Goal: Information Seeking & Learning: Learn about a topic

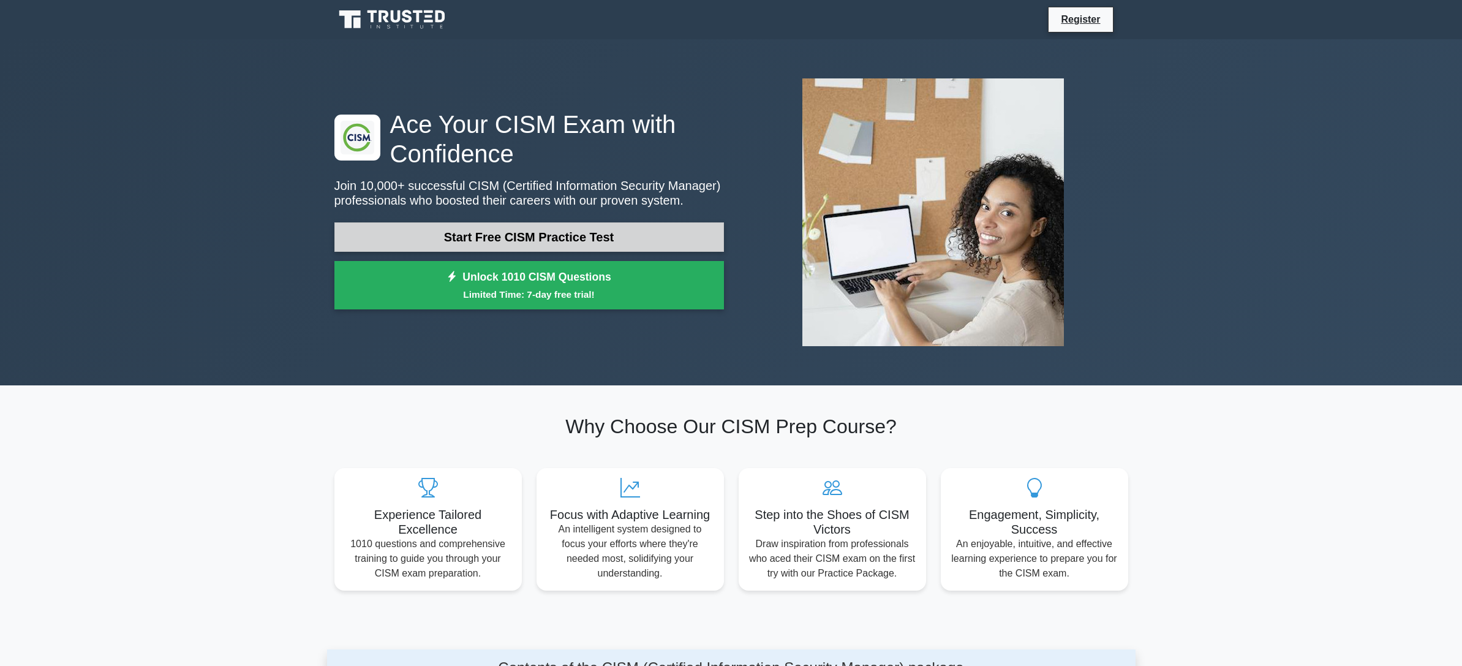
click at [578, 236] on link "Start Free CISM Practice Test" at bounding box center [529, 236] width 390 height 29
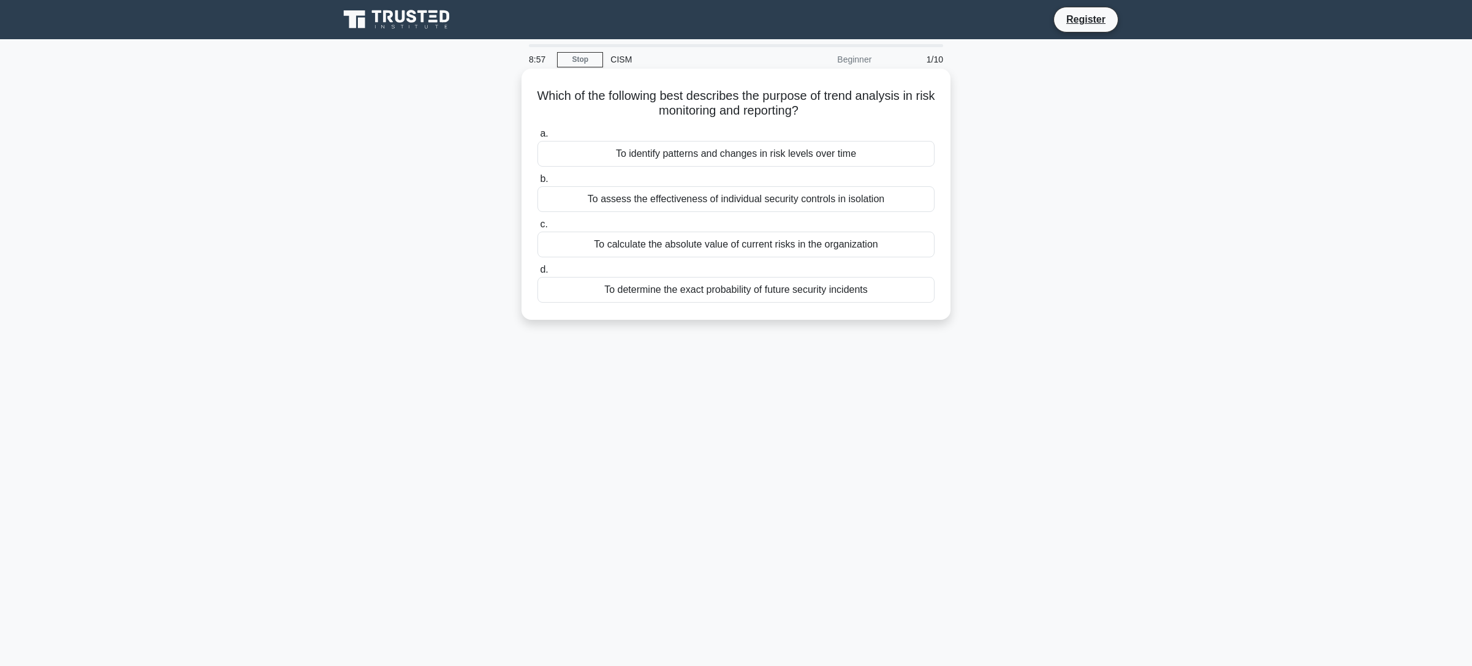
click at [734, 154] on div "To identify patterns and changes in risk levels over time" at bounding box center [735, 154] width 397 height 26
click at [537, 138] on input "a. To identify patterns and changes in risk levels over time" at bounding box center [537, 134] width 0 height 8
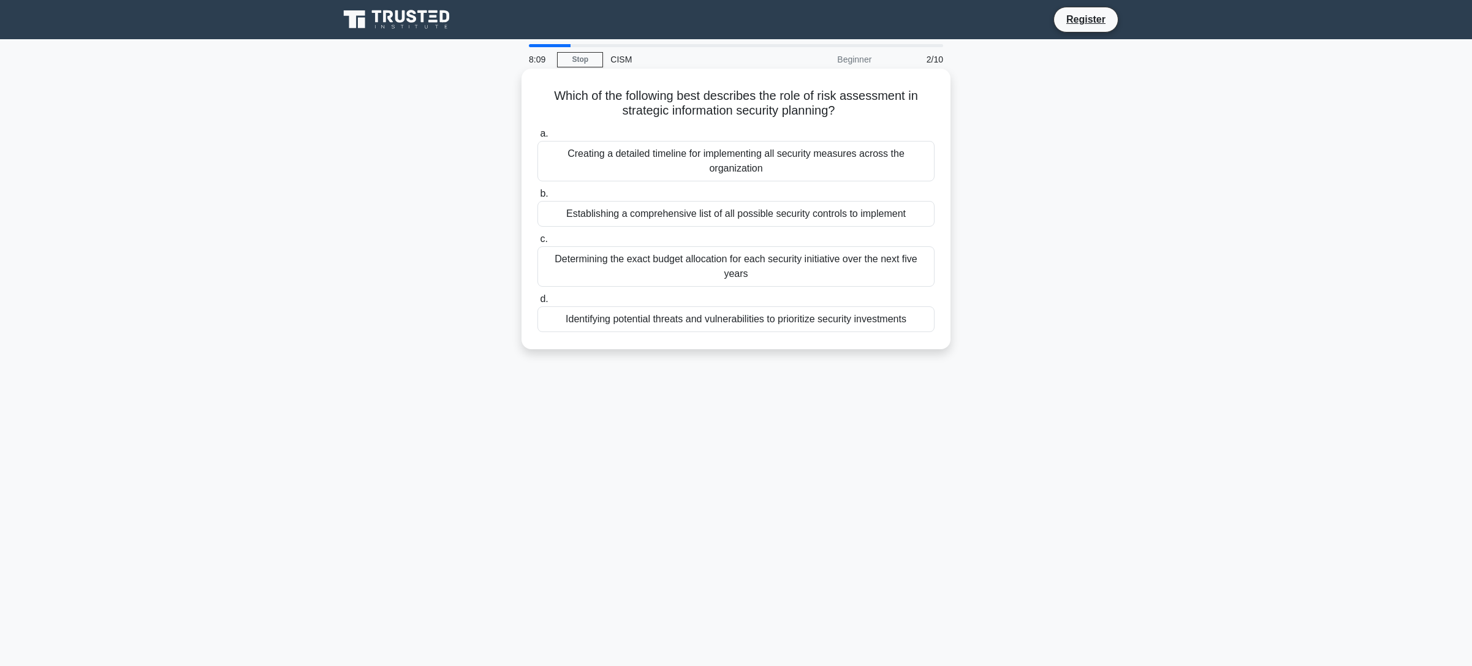
click at [739, 321] on div "Identifying potential threats and vulnerabilities to prioritize security invest…" at bounding box center [735, 319] width 397 height 26
click at [537, 303] on input "d. Identifying potential threats and vulnerabilities to prioritize security inv…" at bounding box center [537, 299] width 0 height 8
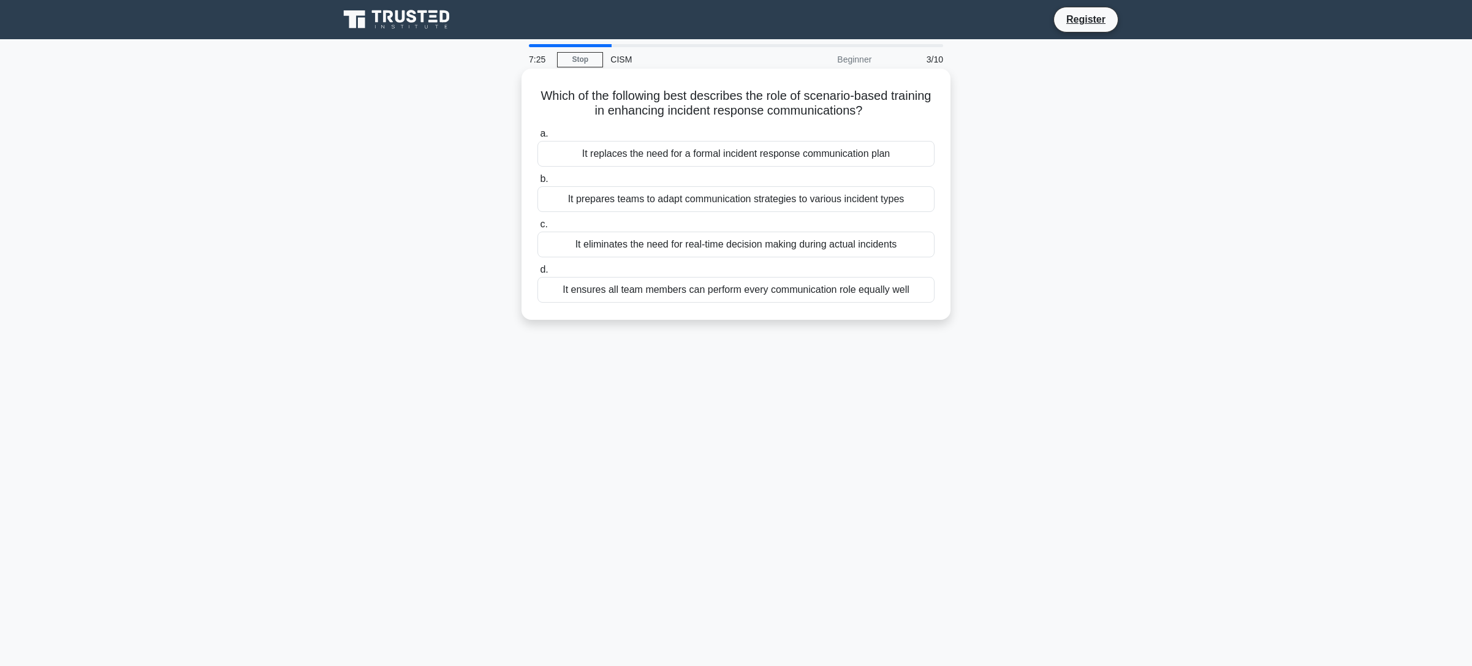
click at [811, 200] on div "It prepares teams to adapt communication strategies to various incident types" at bounding box center [735, 199] width 397 height 26
click at [537, 183] on input "b. It prepares teams to adapt communication strategies to various incident types" at bounding box center [537, 179] width 0 height 8
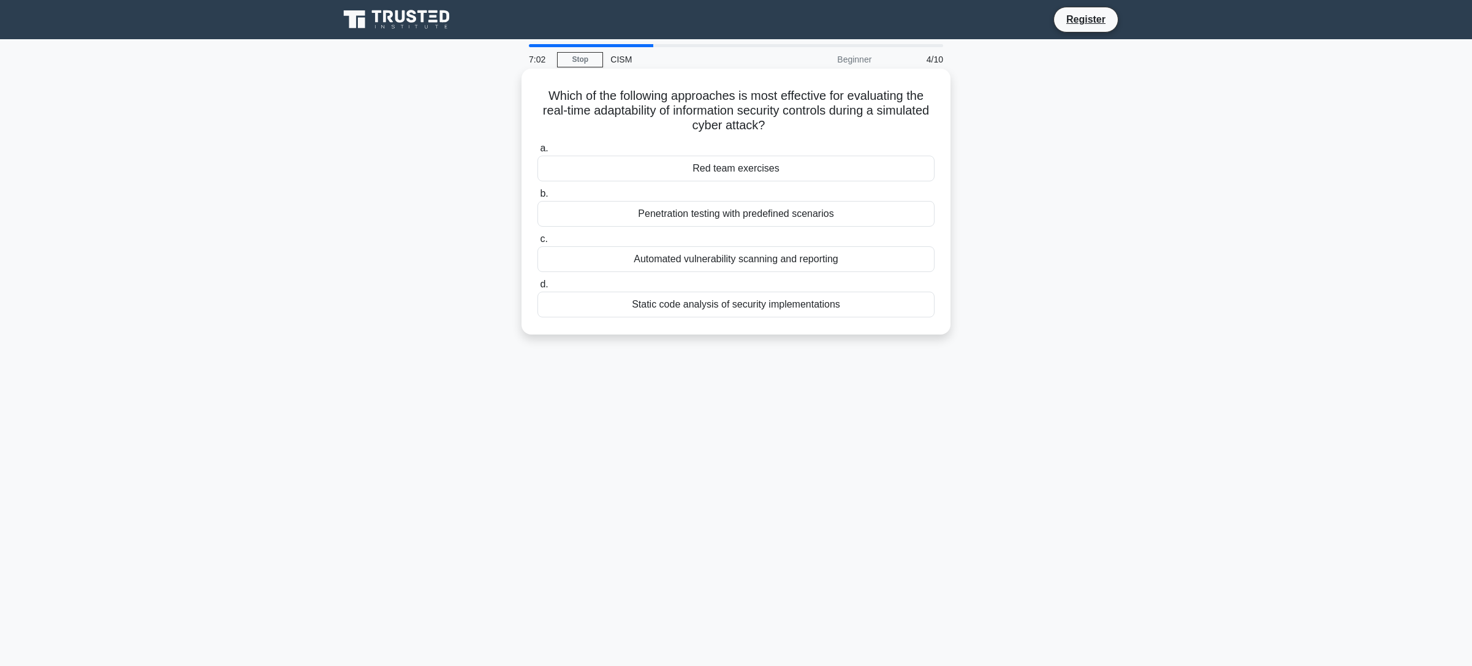
click at [753, 167] on div "Red team exercises" at bounding box center [735, 169] width 397 height 26
click at [537, 153] on input "a. Red team exercises" at bounding box center [537, 149] width 0 height 8
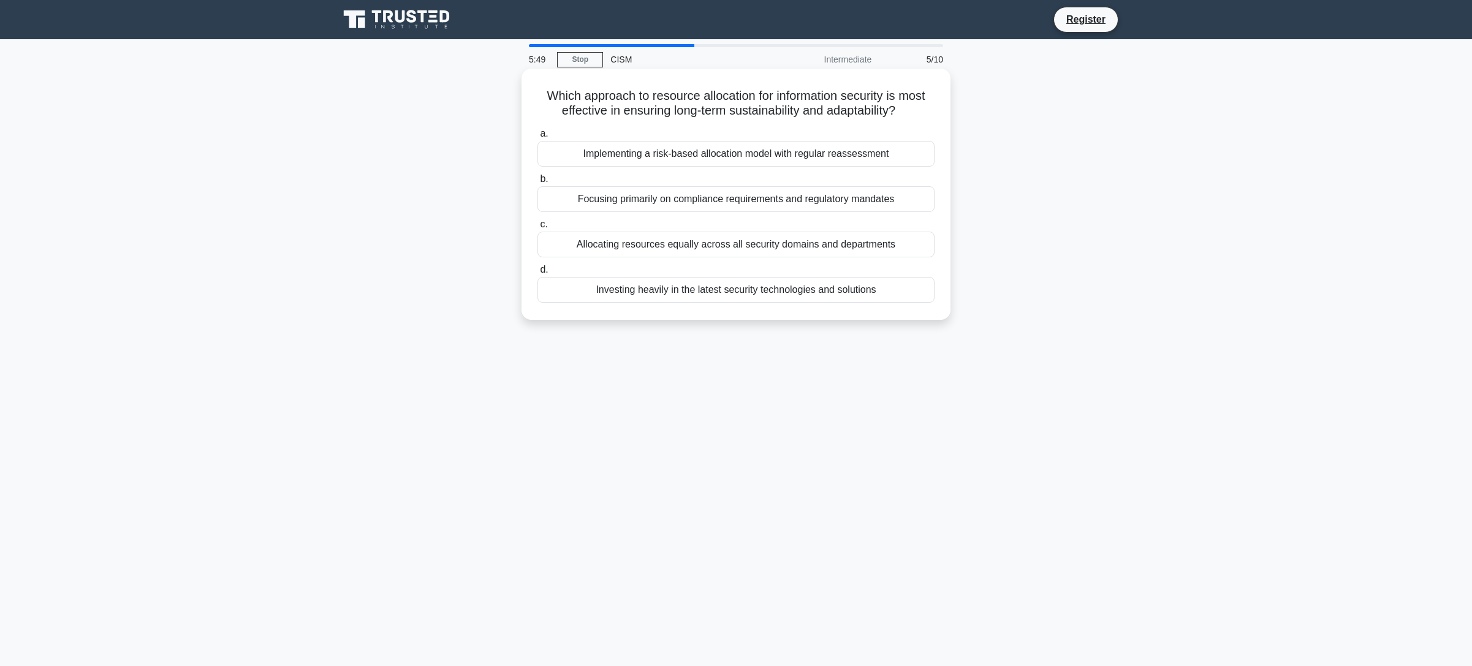
click at [779, 153] on div "Implementing a risk-based allocation model with regular reassessment" at bounding box center [735, 154] width 397 height 26
click at [537, 138] on input "a. Implementing a risk-based allocation model with regular reassessment" at bounding box center [537, 134] width 0 height 8
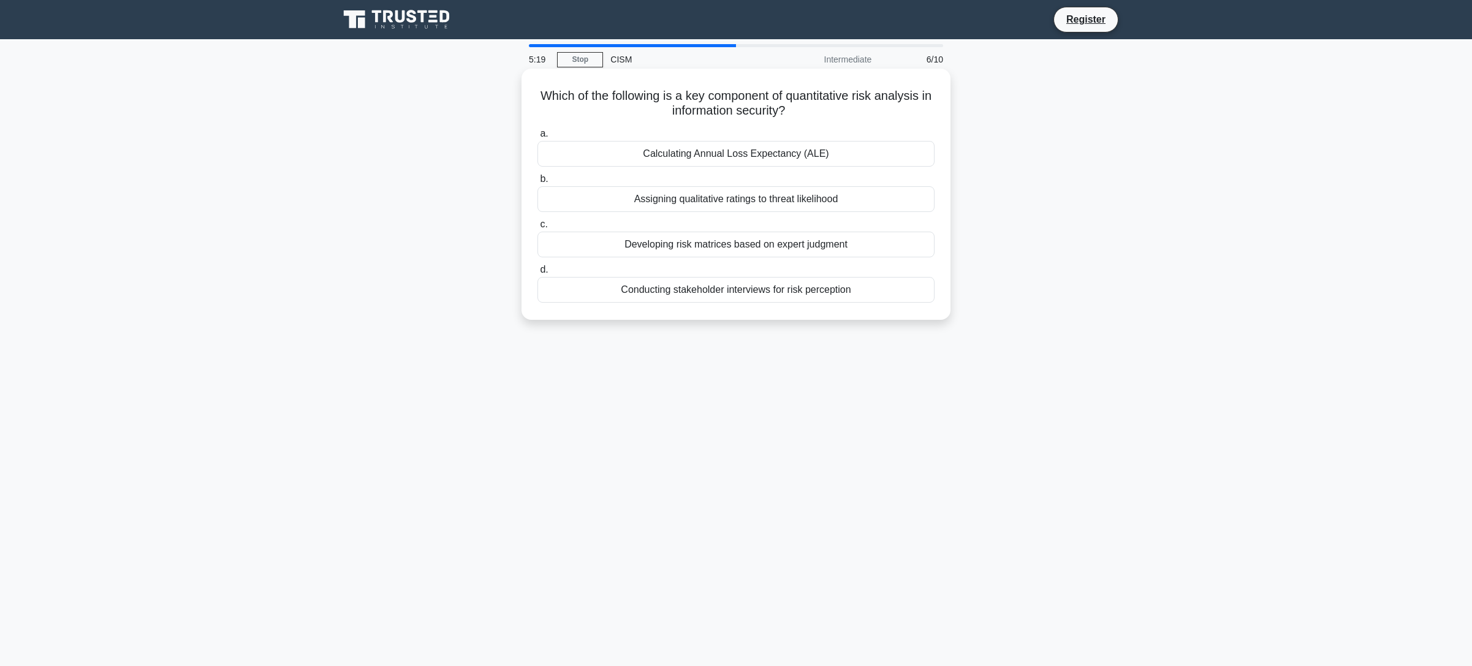
click at [782, 158] on div "Calculating Annual Loss Expectancy (ALE)" at bounding box center [735, 154] width 397 height 26
click at [537, 138] on input "a. Calculating Annual Loss Expectancy (ALE)" at bounding box center [537, 134] width 0 height 8
click at [769, 294] on div "Conducting stakeholder interviews and workshops" at bounding box center [735, 290] width 397 height 26
click at [537, 274] on input "d. Conducting stakeholder interviews and workshops" at bounding box center [537, 270] width 0 height 8
click at [771, 241] on div "File carving and entropy analysis" at bounding box center [735, 245] width 397 height 26
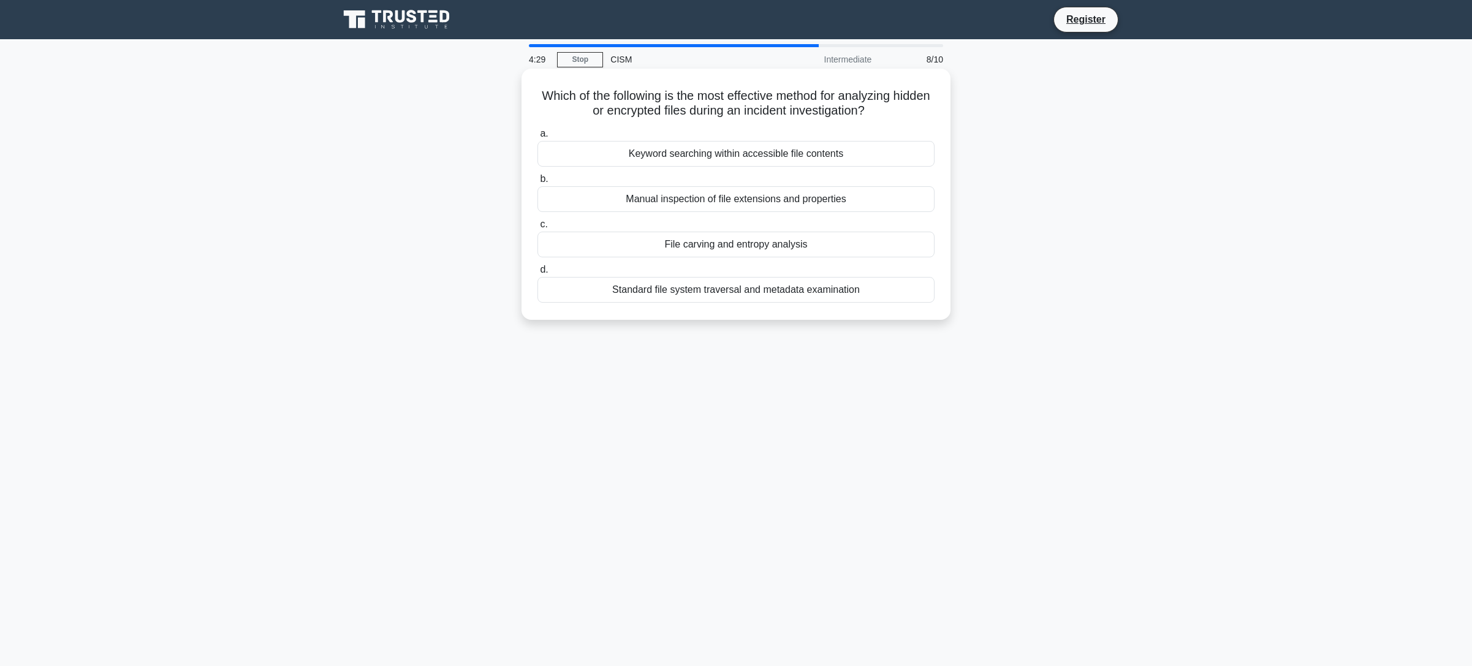
click at [537, 229] on input "c. File carving and entropy analysis" at bounding box center [537, 225] width 0 height 8
click at [773, 257] on div "Deploying endpoint detection and response (EDR) solutions" at bounding box center [735, 245] width 397 height 26
click at [537, 229] on input "c. Deploying endpoint detection and response (EDR) solutions" at bounding box center [537, 225] width 0 height 8
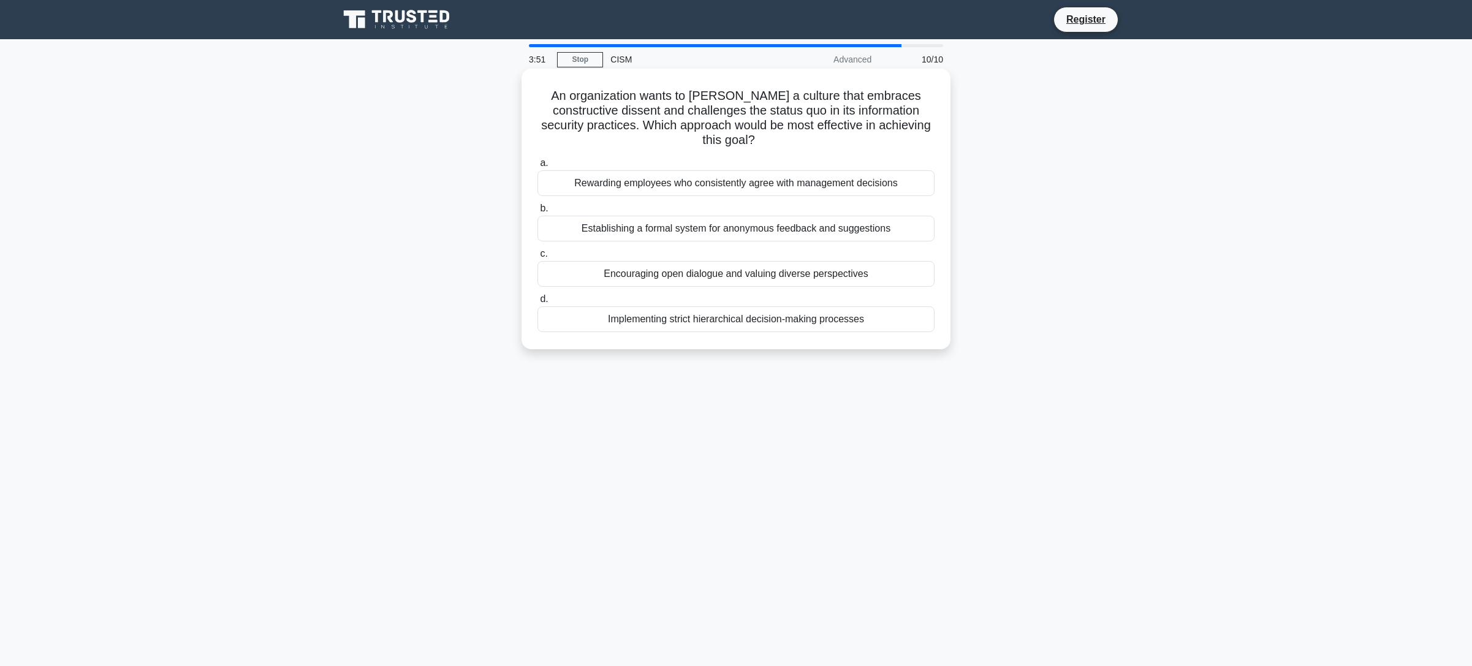
click at [784, 261] on div "Encouraging open dialogue and valuing diverse perspectives" at bounding box center [735, 274] width 397 height 26
click at [537, 257] on input "c. Encouraging open dialogue and valuing diverse perspectives" at bounding box center [537, 254] width 0 height 8
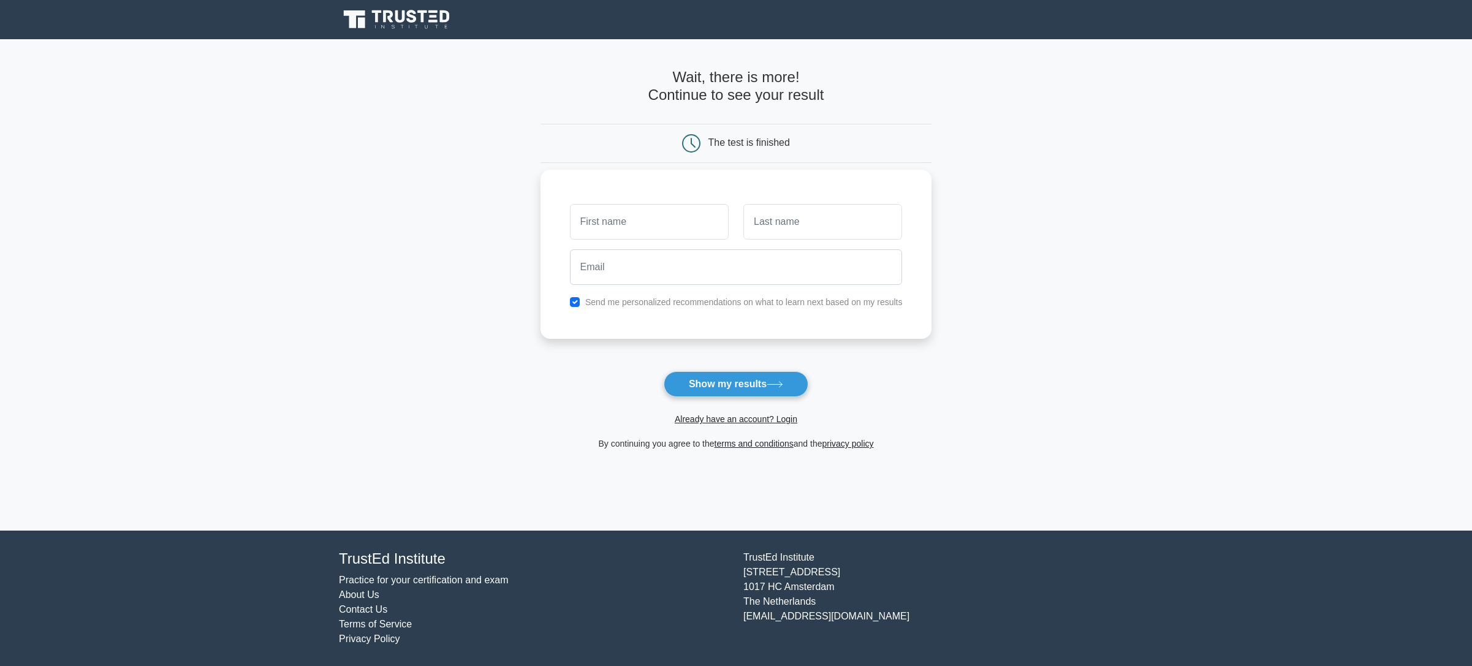
click at [684, 222] on input "text" at bounding box center [649, 222] width 159 height 36
type input "[PERSON_NAME]"
click at [825, 229] on input "text" at bounding box center [822, 222] width 159 height 36
type input "Falkenberg"
click at [792, 265] on input "email" at bounding box center [736, 267] width 333 height 36
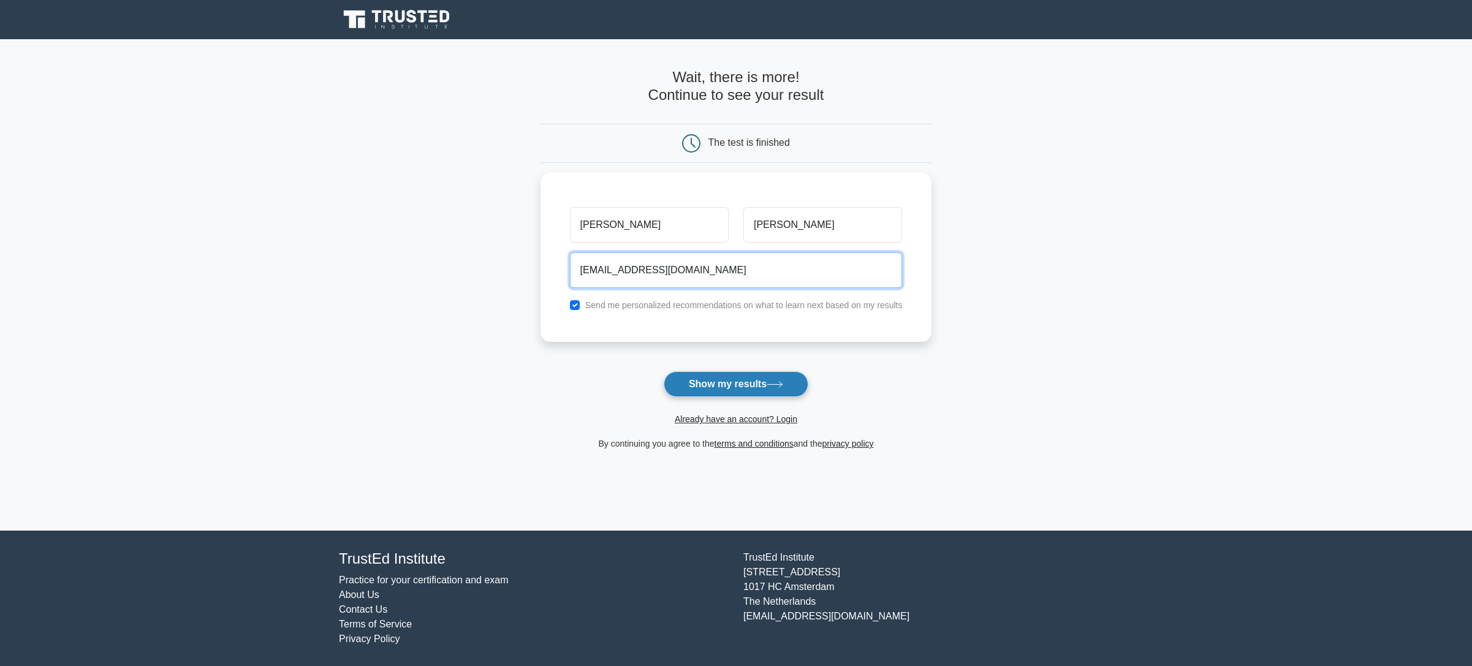
type input "itguymn@gmail.com"
click at [736, 388] on button "Show my results" at bounding box center [735, 384] width 145 height 26
